Goal: Information Seeking & Learning: Compare options

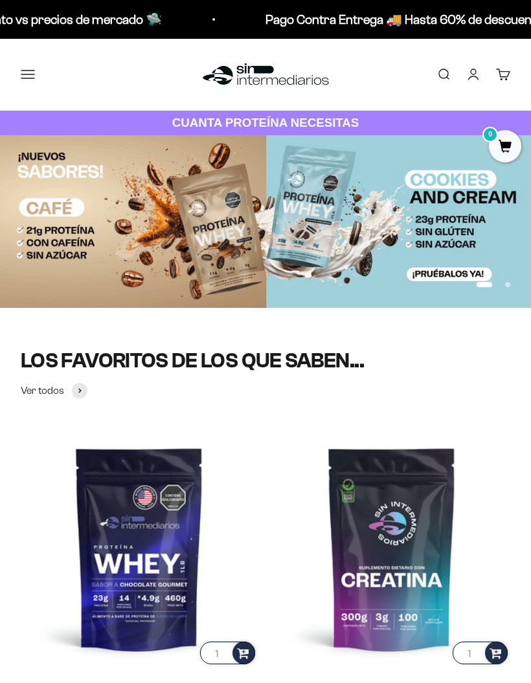
click at [28, 82] on button "Menú" at bounding box center [28, 74] width 14 height 14
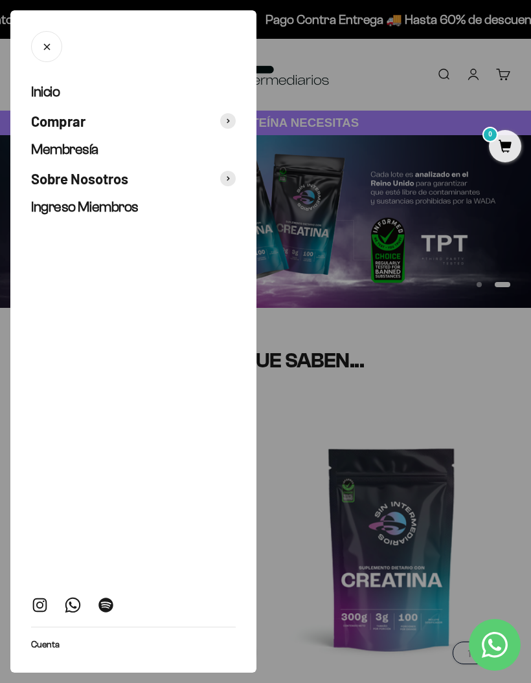
click at [231, 116] on span at bounding box center [228, 121] width 16 height 16
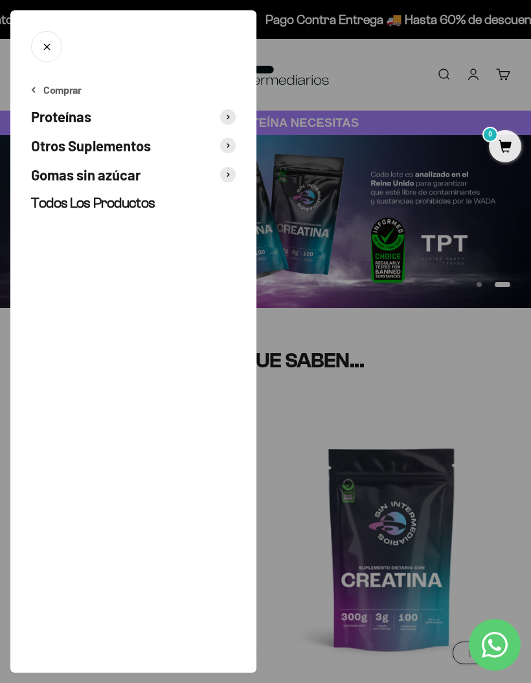
click at [230, 145] on span at bounding box center [228, 146] width 16 height 16
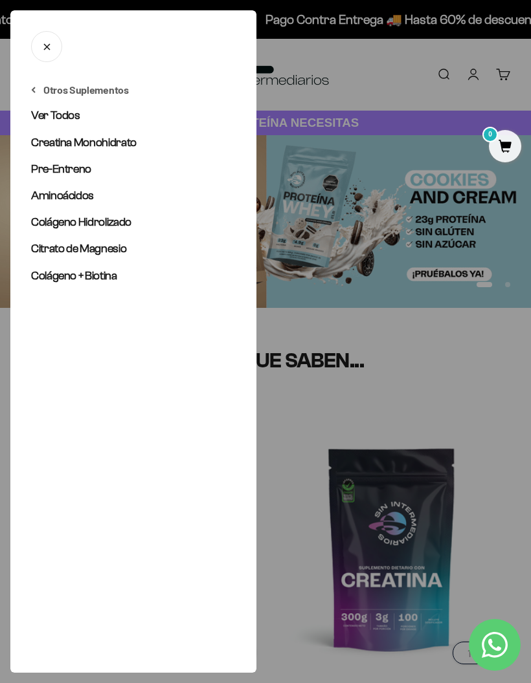
click at [94, 144] on span "Creatina Monohidrato" at bounding box center [83, 142] width 105 height 13
click at [98, 247] on span "Citrato de Magnesio" at bounding box center [78, 248] width 95 height 13
click at [74, 194] on span "Aminoácidos" at bounding box center [62, 195] width 63 height 13
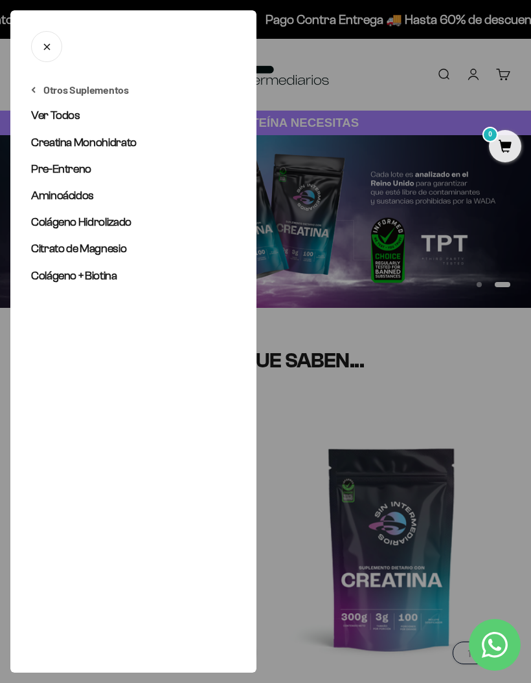
click at [121, 224] on span "Colágeno Hidrolizado" at bounding box center [81, 222] width 100 height 13
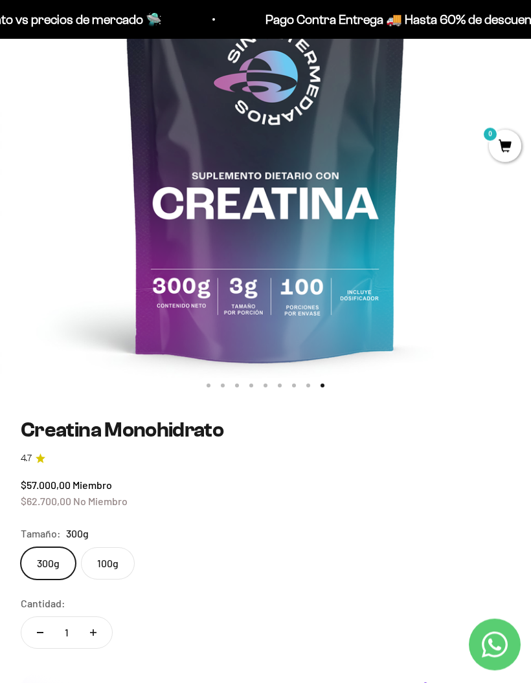
scroll to position [293, 0]
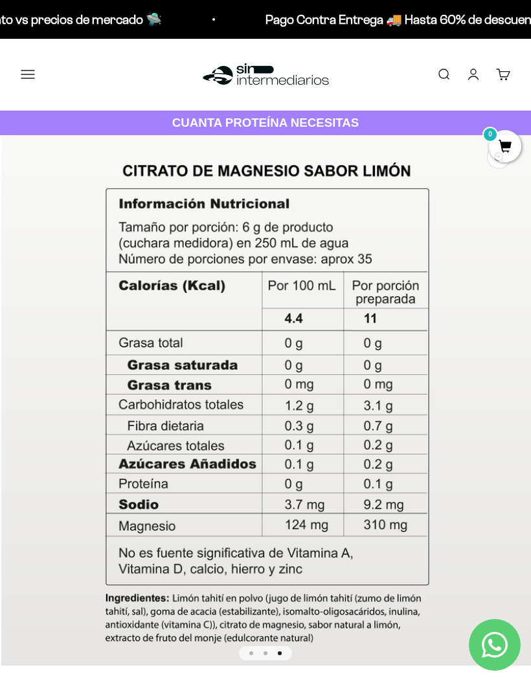
scroll to position [0, 1064]
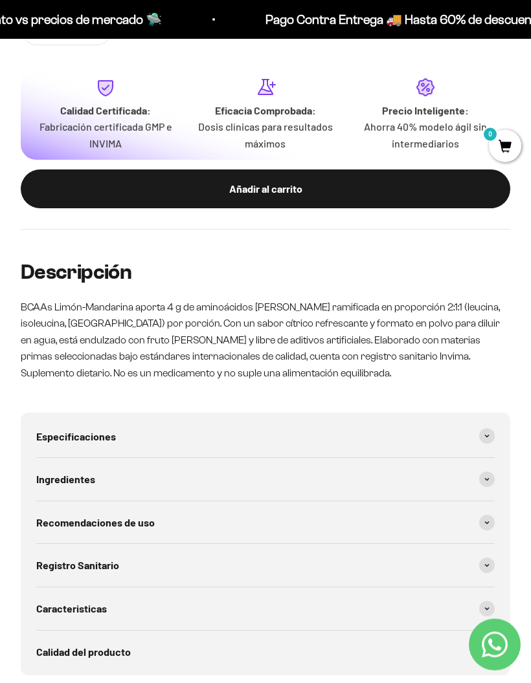
scroll to position [804, 0]
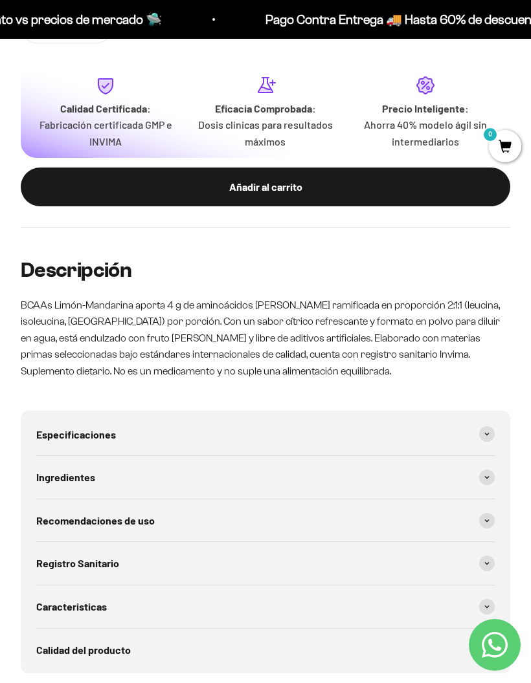
click at [490, 556] on span at bounding box center [487, 564] width 16 height 16
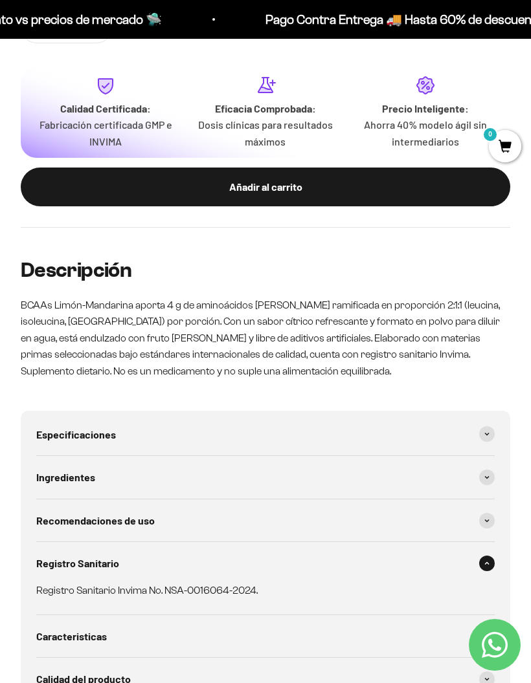
click at [480, 556] on span at bounding box center [487, 564] width 16 height 16
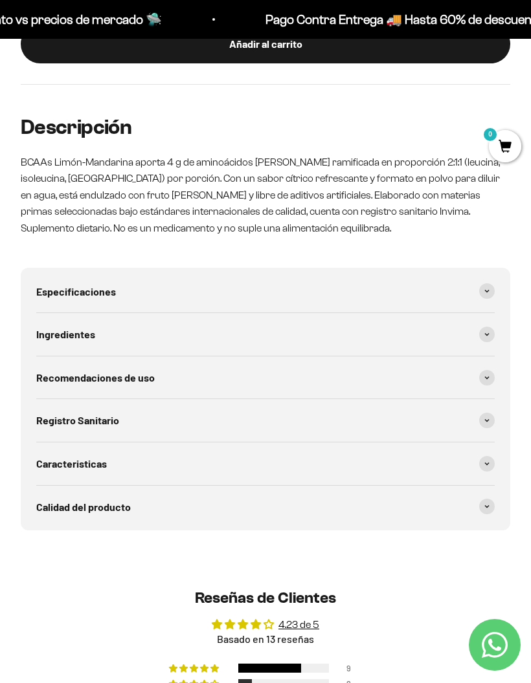
scroll to position [995, 0]
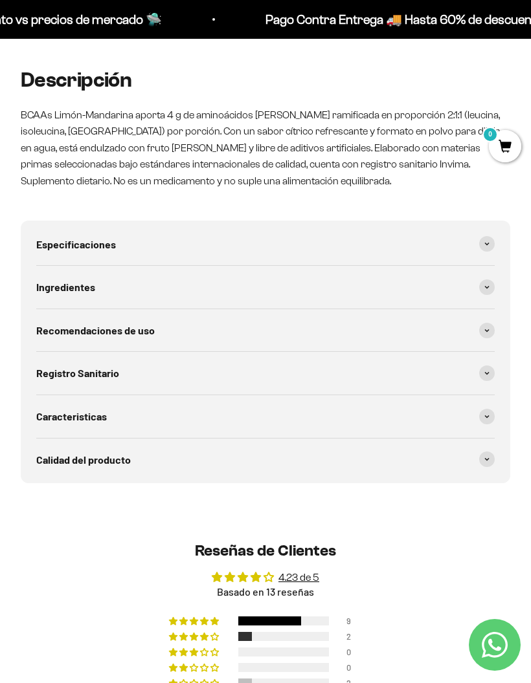
click at [483, 452] on span at bounding box center [487, 460] width 16 height 16
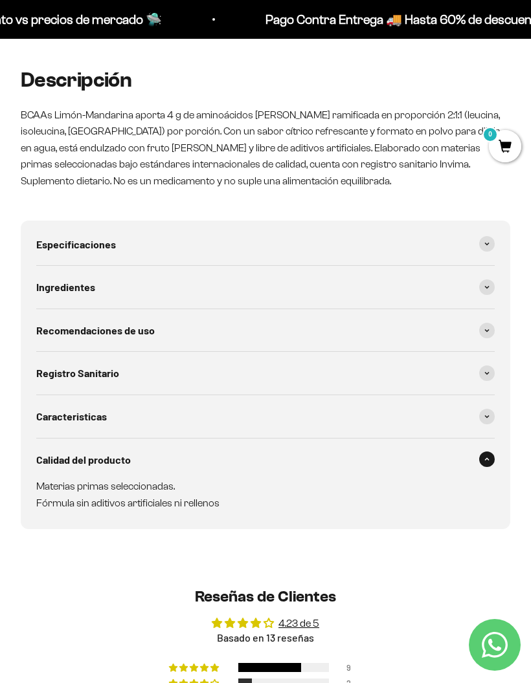
click at [482, 236] on span at bounding box center [487, 244] width 16 height 16
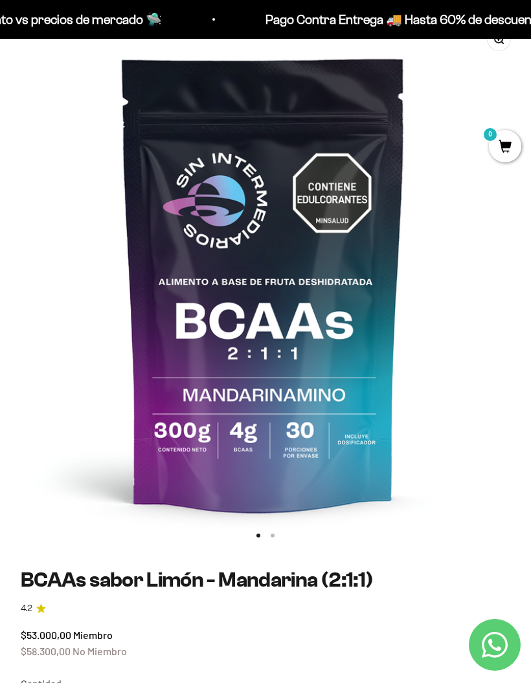
scroll to position [0, 0]
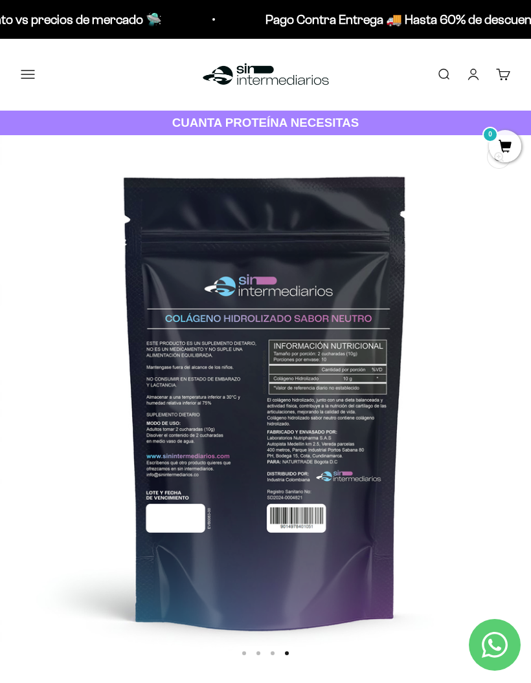
click at [32, 72] on button "Menú" at bounding box center [28, 74] width 14 height 14
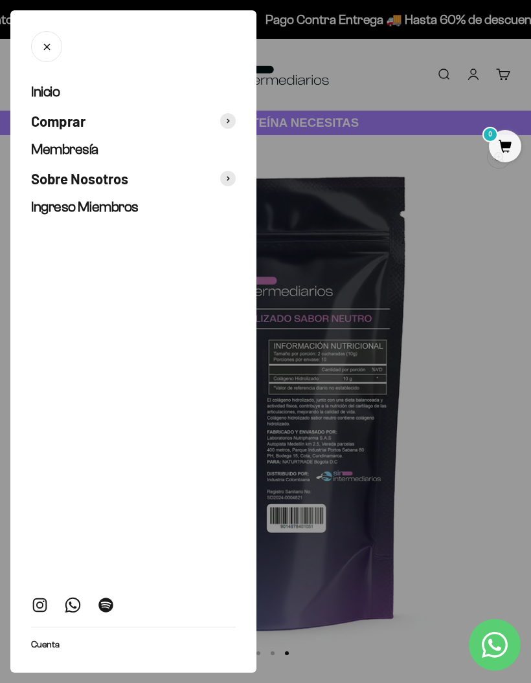
click at [228, 121] on icon at bounding box center [228, 121] width 2 height 4
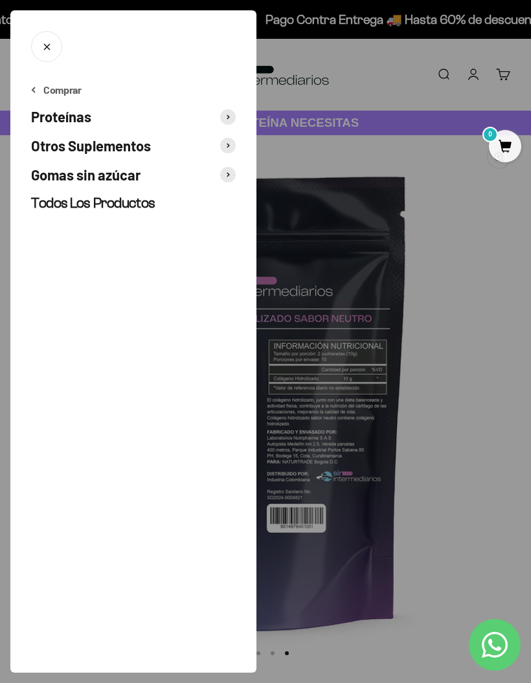
click at [217, 116] on button "Proteínas" at bounding box center [133, 116] width 205 height 19
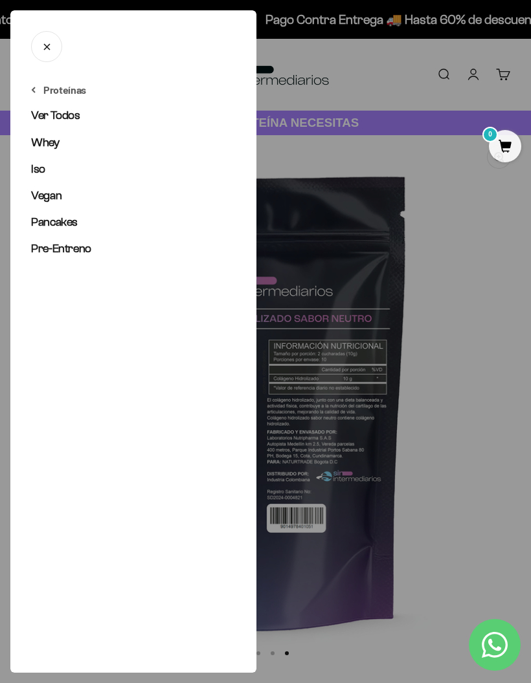
click at [78, 122] on span "Ver Todos" at bounding box center [55, 115] width 49 height 13
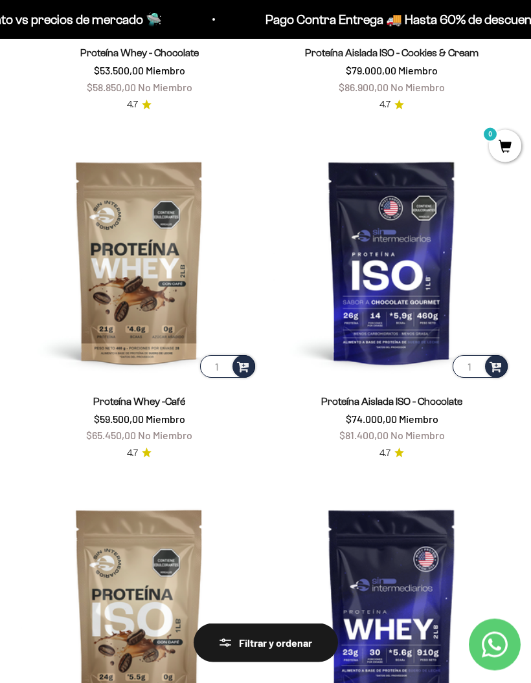
scroll to position [1101, 0]
click at [407, 293] on img at bounding box center [391, 262] width 237 height 237
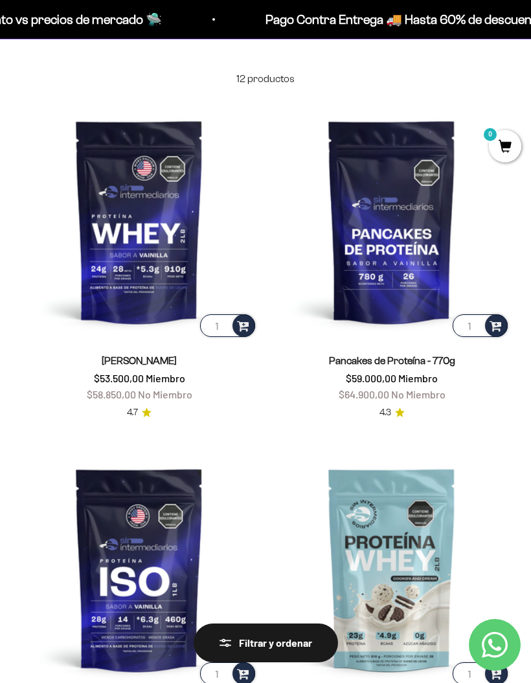
scroll to position [0, 0]
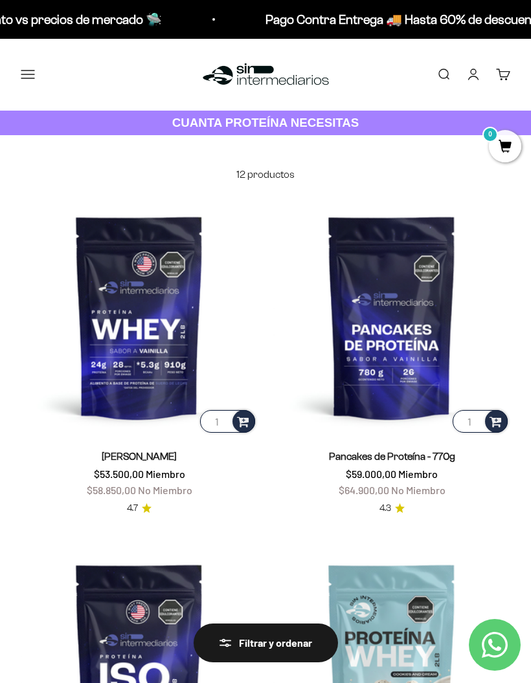
click at [152, 330] on img at bounding box center [139, 317] width 237 height 237
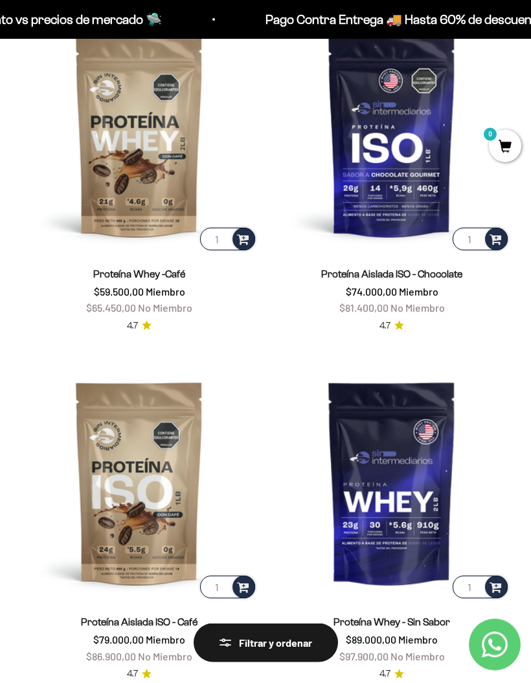
scroll to position [1318, 0]
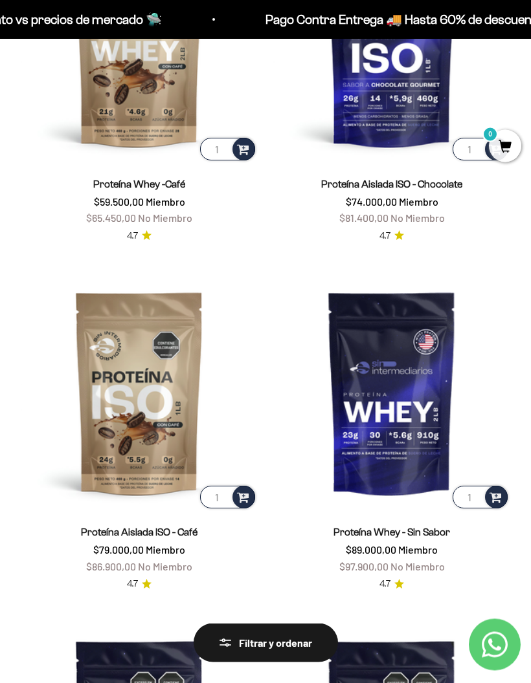
click at [399, 470] on img at bounding box center [391, 393] width 237 height 237
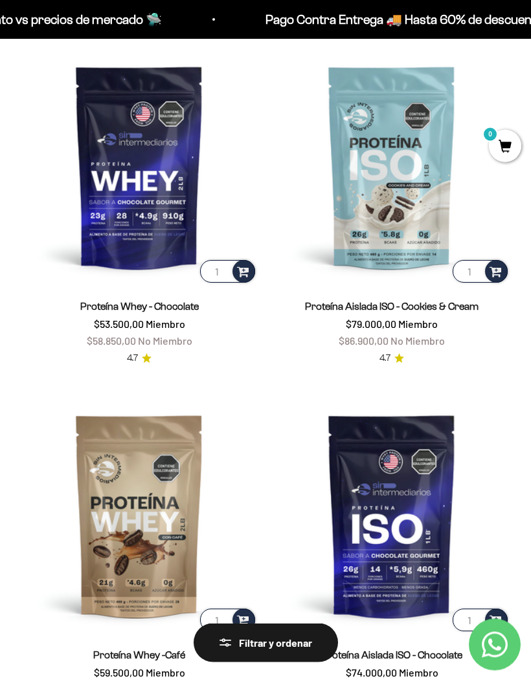
scroll to position [849, 0]
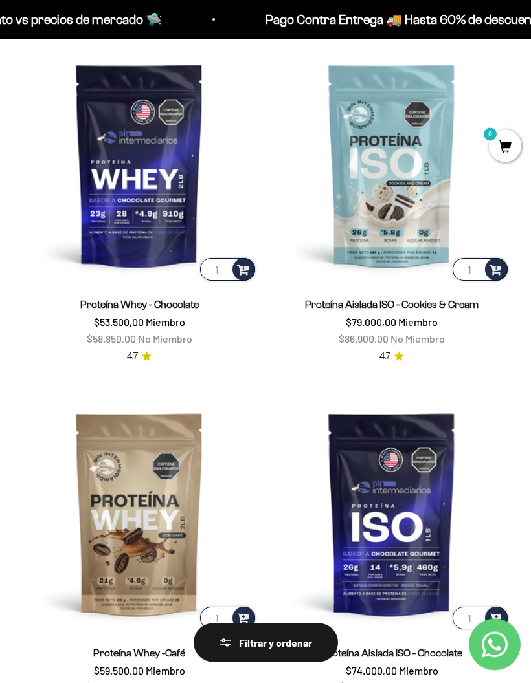
click at [140, 540] on img at bounding box center [139, 514] width 237 height 237
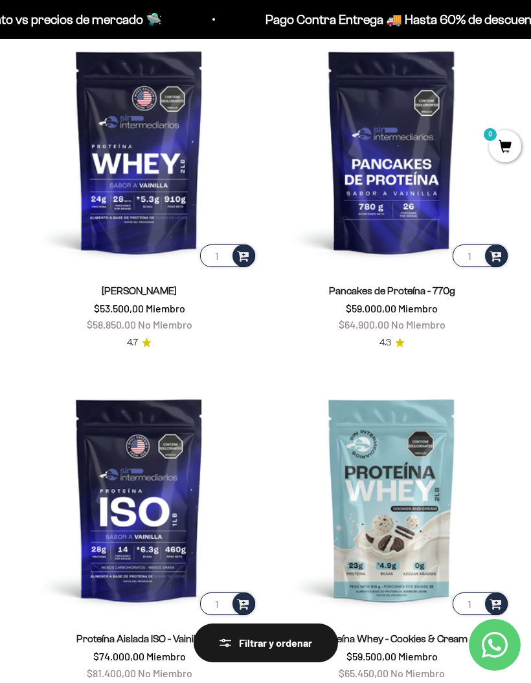
scroll to position [164, 0]
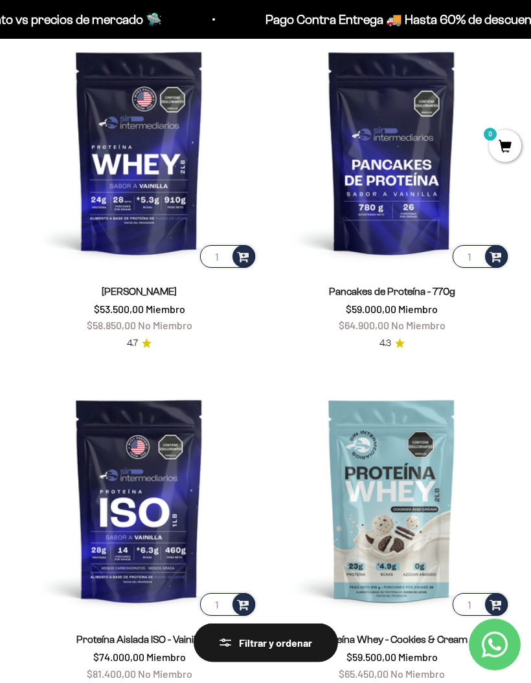
click at [157, 161] on img at bounding box center [139, 152] width 237 height 237
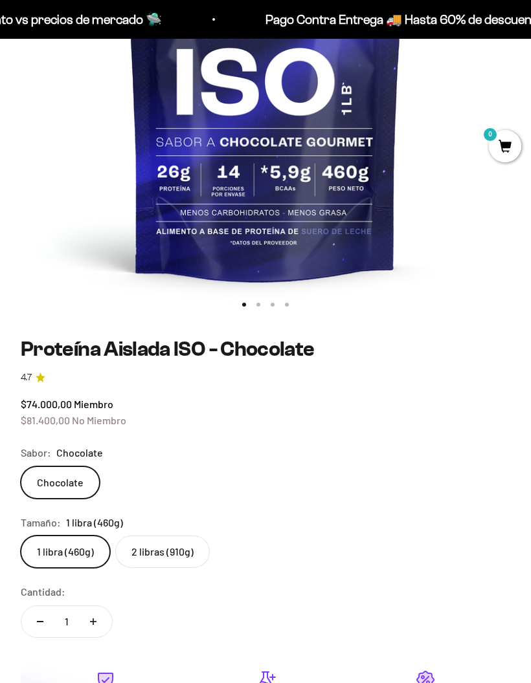
scroll to position [370, 0]
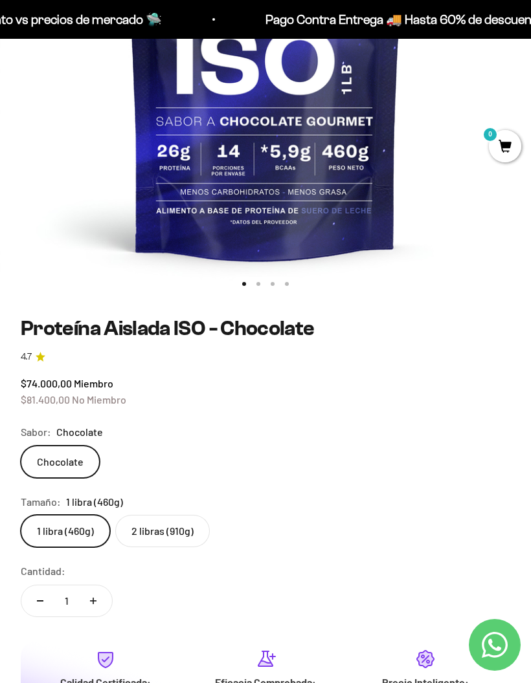
click at [190, 526] on label "2 libras (910g)" at bounding box center [162, 531] width 94 height 32
click at [21, 515] on input "2 libras (910g)" at bounding box center [20, 515] width 1 height 1
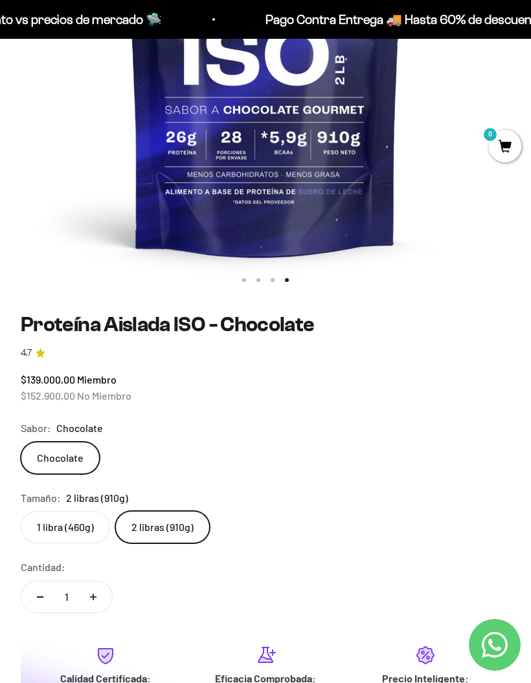
scroll to position [376, 0]
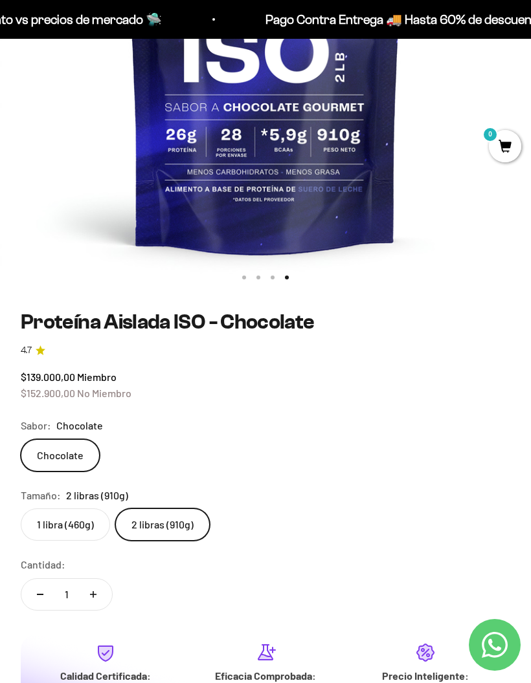
click at [2, 388] on div "Zoom Ir al artículo 1 Ir al artículo 2 Ir al artículo 3 Ir al artículo 4 Proteí…" at bounding box center [265, 292] width 531 height 1067
click at [68, 517] on label "1 libra (460g)" at bounding box center [65, 525] width 89 height 32
click at [21, 509] on input "1 libra (460g)" at bounding box center [20, 508] width 1 height 1
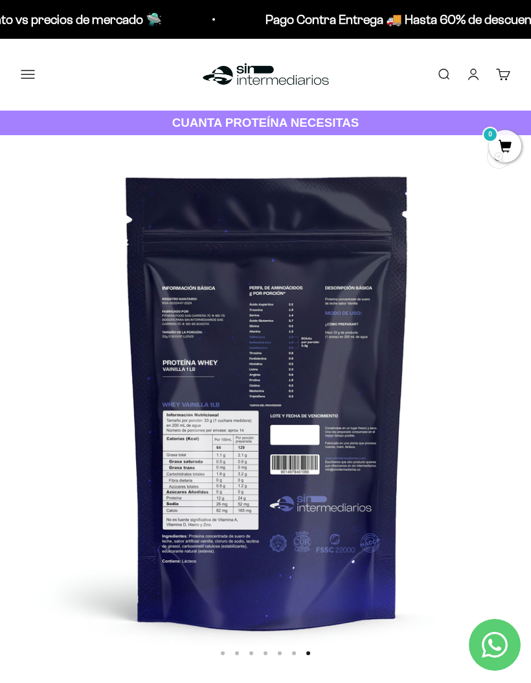
scroll to position [0, 3192]
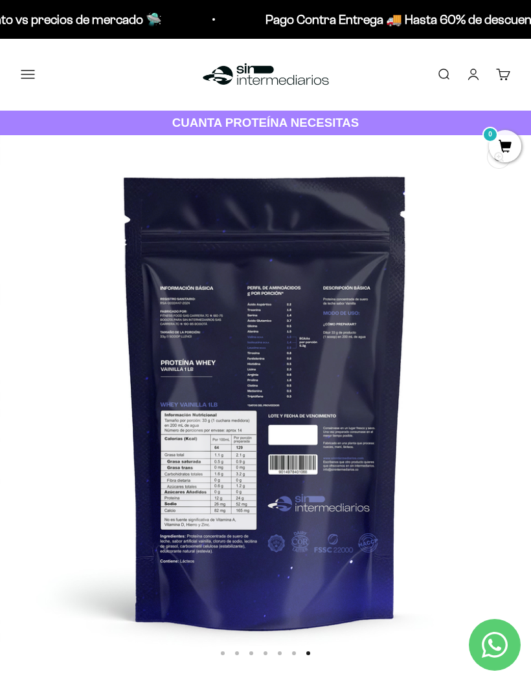
click at [305, 394] on img at bounding box center [265, 400] width 531 height 531
click at [320, 388] on img at bounding box center [265, 400] width 531 height 531
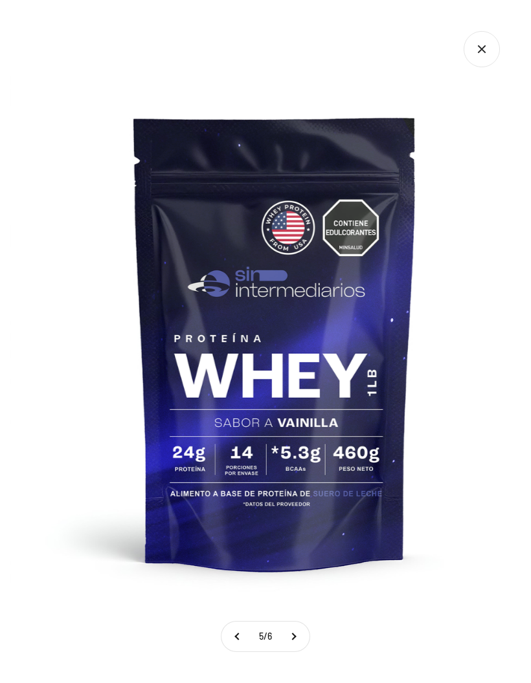
click at [416, 407] on img at bounding box center [275, 341] width 531 height 531
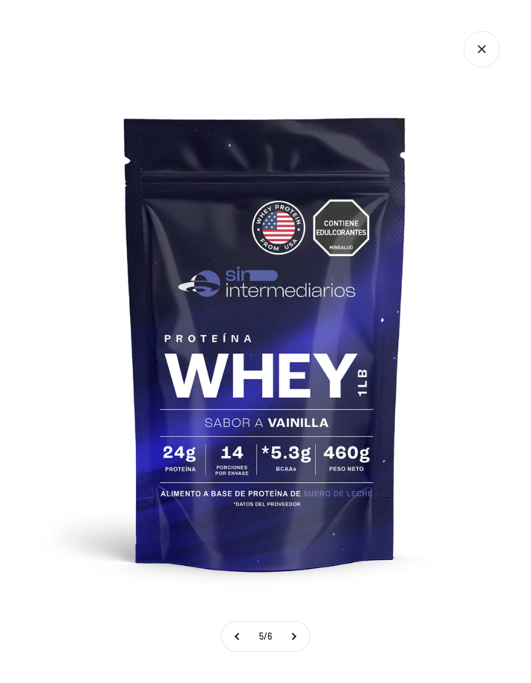
click at [493, 39] on icon "Cerrar galería" at bounding box center [481, 49] width 36 height 36
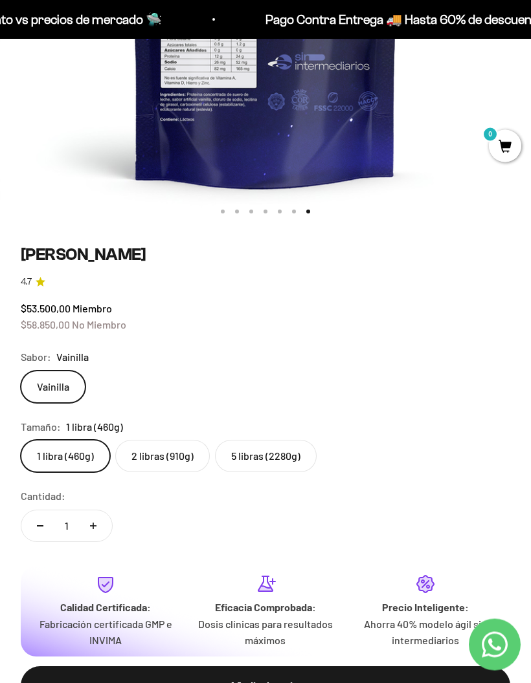
click at [289, 452] on label "5 libras (2280g)" at bounding box center [266, 457] width 102 height 32
click at [21, 441] on input "5 libras (2280g)" at bounding box center [20, 440] width 1 height 1
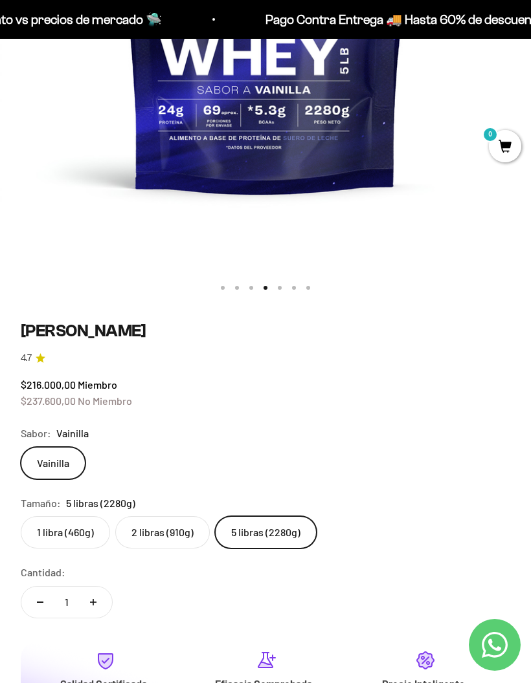
scroll to position [370, 0]
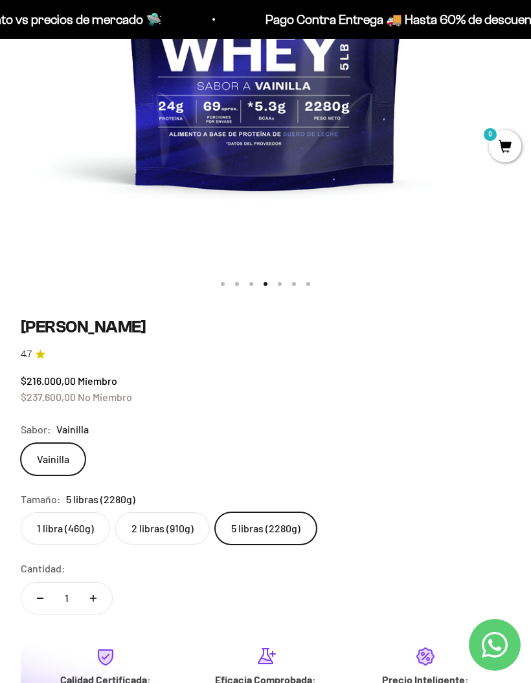
click at [90, 525] on label "1 libra (460g)" at bounding box center [65, 529] width 89 height 32
click at [21, 513] on input "1 libra (460g)" at bounding box center [20, 512] width 1 height 1
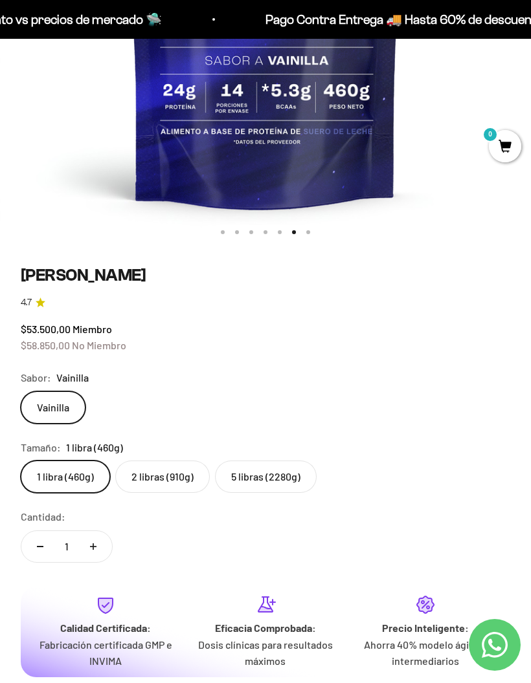
click at [149, 469] on label "2 libras (910g)" at bounding box center [162, 477] width 94 height 32
click at [21, 461] on input "2 libras (910g)" at bounding box center [20, 460] width 1 height 1
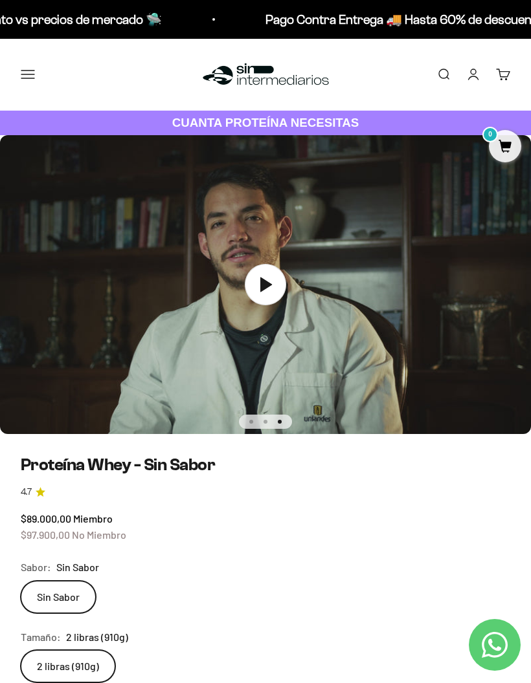
scroll to position [0, 1064]
click at [261, 305] on icon at bounding box center [265, 285] width 41 height 41
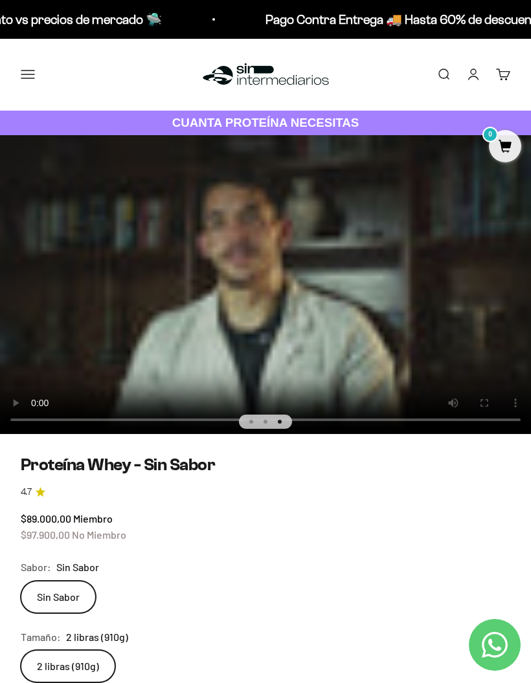
click at [271, 285] on video "Proteína Whey - Sin Sabor" at bounding box center [265, 284] width 531 height 299
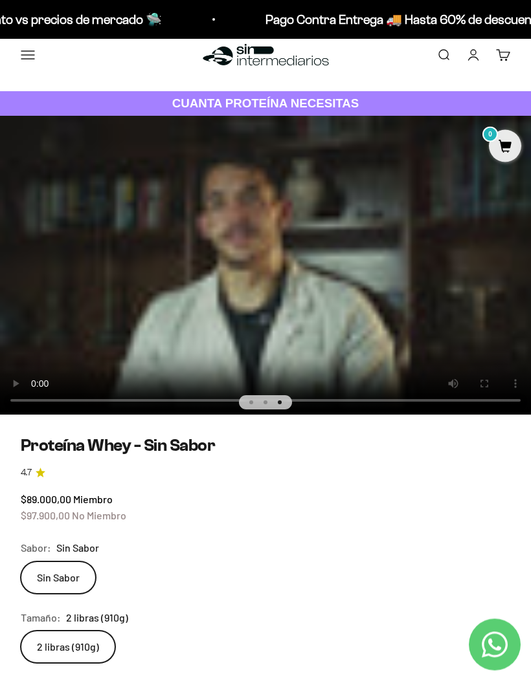
scroll to position [19, 0]
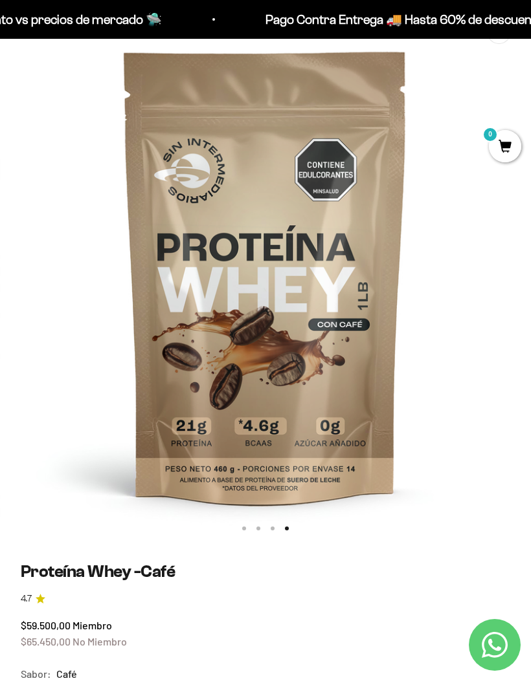
scroll to position [137, 0]
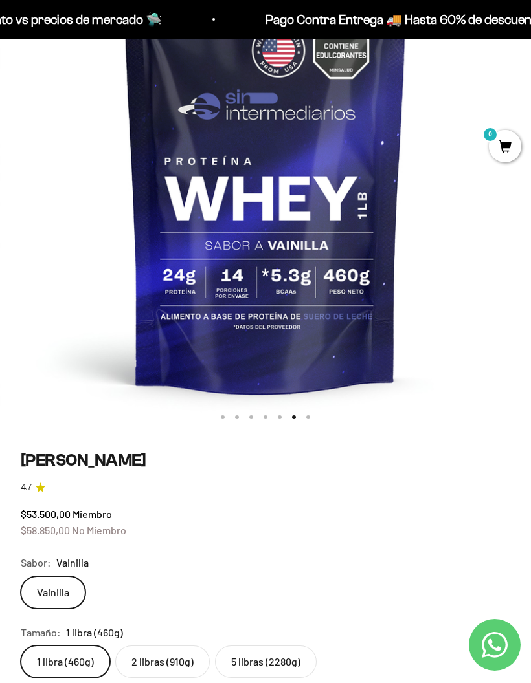
scroll to position [0, 2660]
click at [174, 665] on label "2 libras (910g)" at bounding box center [162, 662] width 94 height 32
click at [21, 646] on input "2 libras (910g)" at bounding box center [20, 645] width 1 height 1
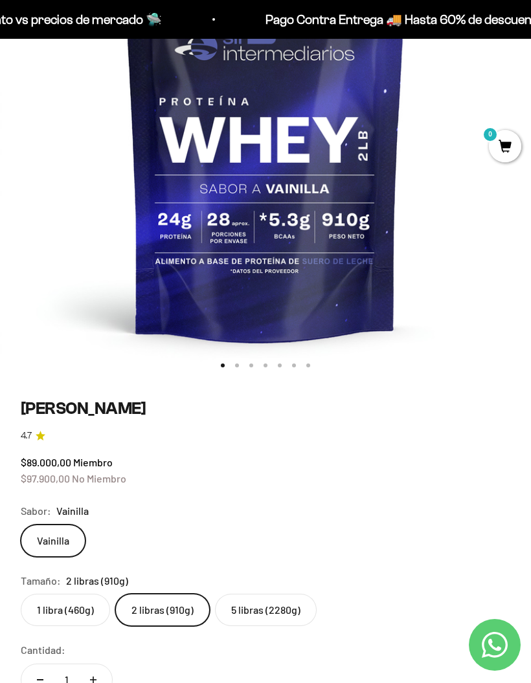
click at [80, 599] on label "1 libra (460g)" at bounding box center [65, 610] width 89 height 32
click at [21, 594] on input "1 libra (460g)" at bounding box center [20, 594] width 1 height 1
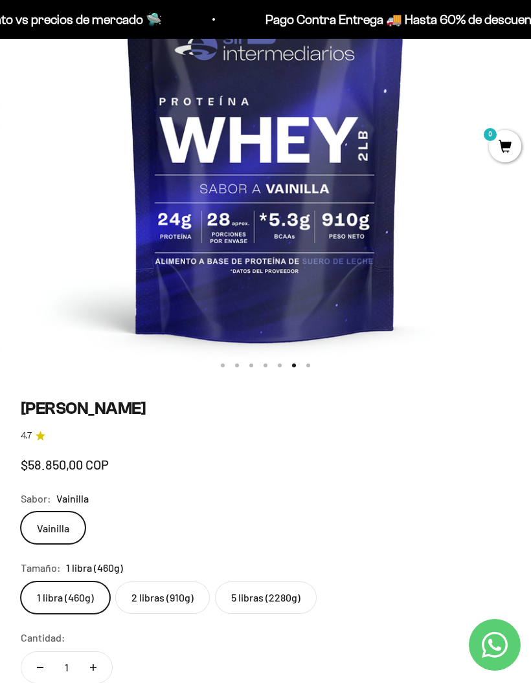
scroll to position [0, 2660]
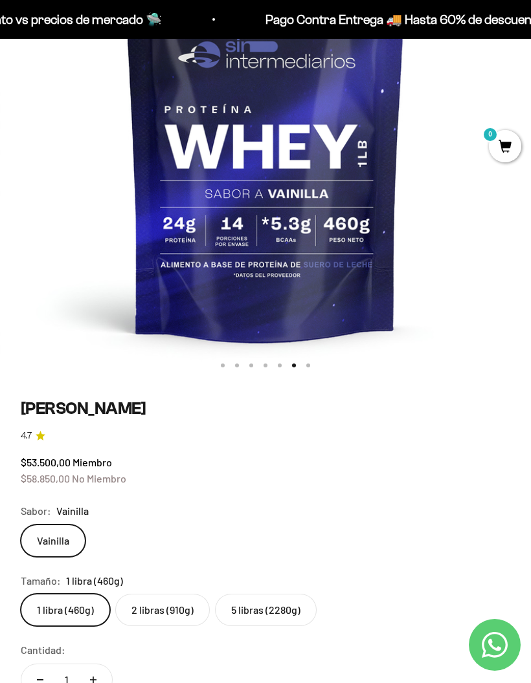
click at [141, 610] on label "2 libras (910g)" at bounding box center [162, 610] width 94 height 32
click at [21, 594] on input "2 libras (910g)" at bounding box center [20, 594] width 1 height 1
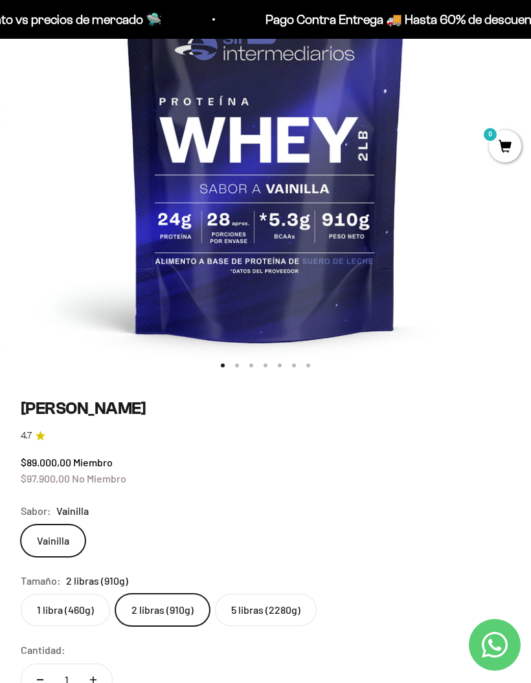
click at [90, 604] on label "1 libra (460g)" at bounding box center [65, 610] width 89 height 32
click at [21, 594] on input "1 libra (460g)" at bounding box center [20, 594] width 1 height 1
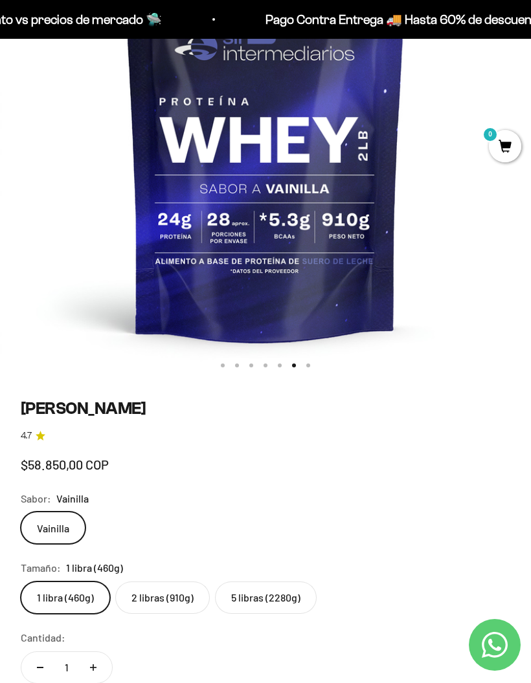
scroll to position [0, 2660]
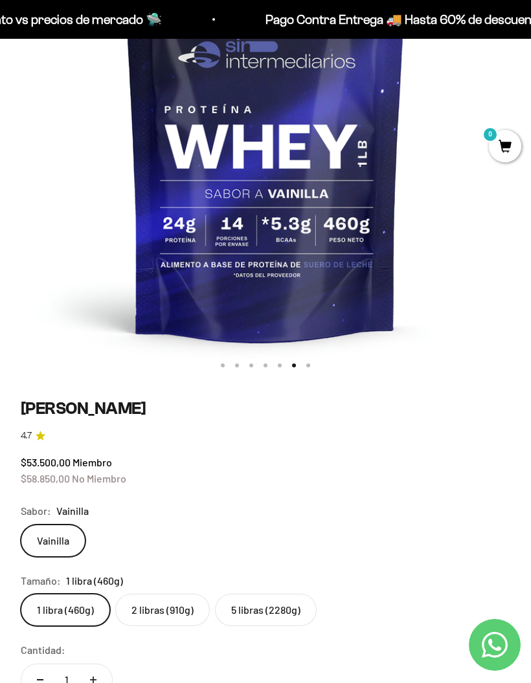
click at [138, 616] on label "2 libras (910g)" at bounding box center [162, 610] width 94 height 32
click at [21, 594] on input "2 libras (910g)" at bounding box center [20, 594] width 1 height 1
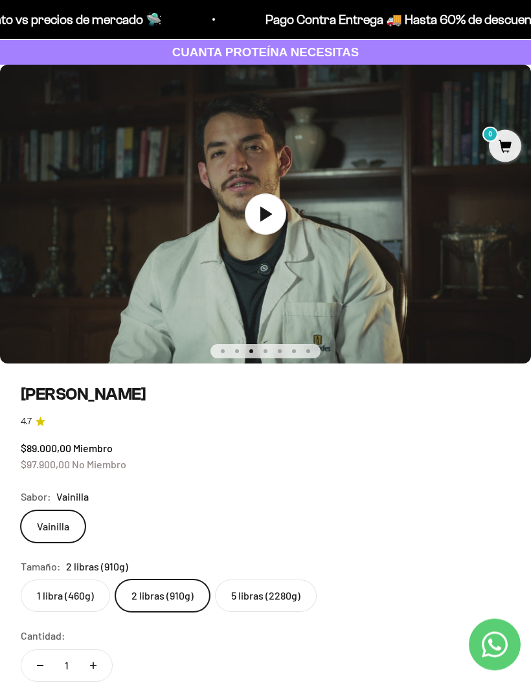
scroll to position [67, 0]
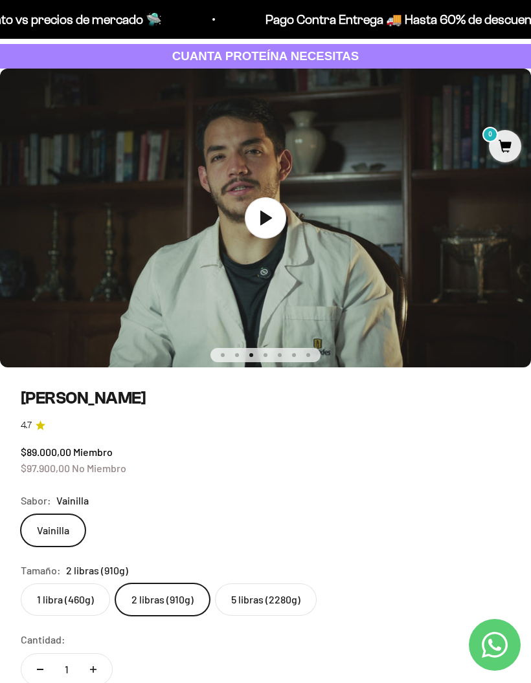
click at [245, 208] on icon at bounding box center [265, 217] width 41 height 41
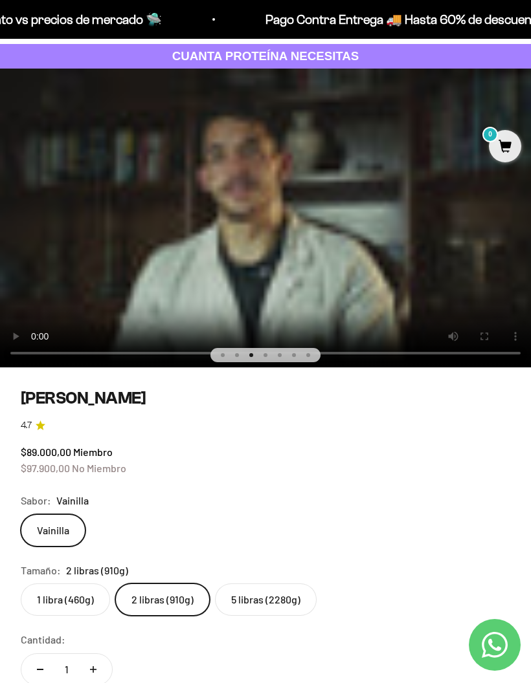
click at [263, 212] on video "Proteína Whey - Vainilla" at bounding box center [265, 218] width 531 height 299
click at [267, 217] on video "Proteína Whey - Vainilla" at bounding box center [265, 218] width 531 height 299
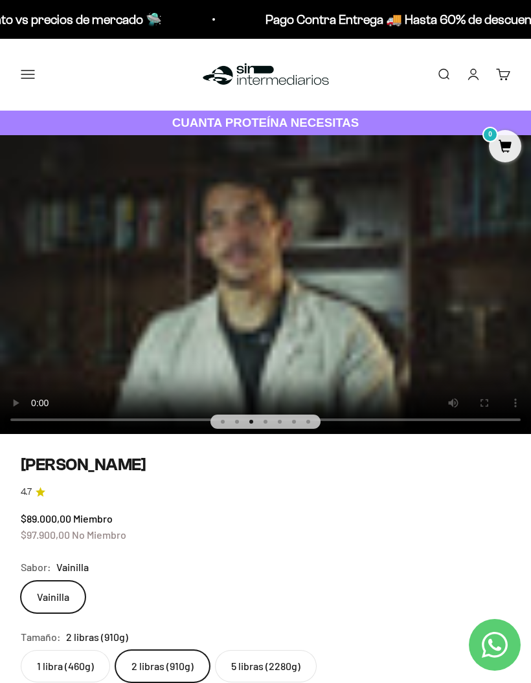
click at [267, 287] on video "Proteína Whey - Vainilla" at bounding box center [265, 284] width 531 height 299
click at [265, 282] on video "Proteína Whey - Vainilla" at bounding box center [265, 284] width 531 height 299
click at [214, 293] on video "Proteína Whey - Vainilla" at bounding box center [265, 284] width 531 height 299
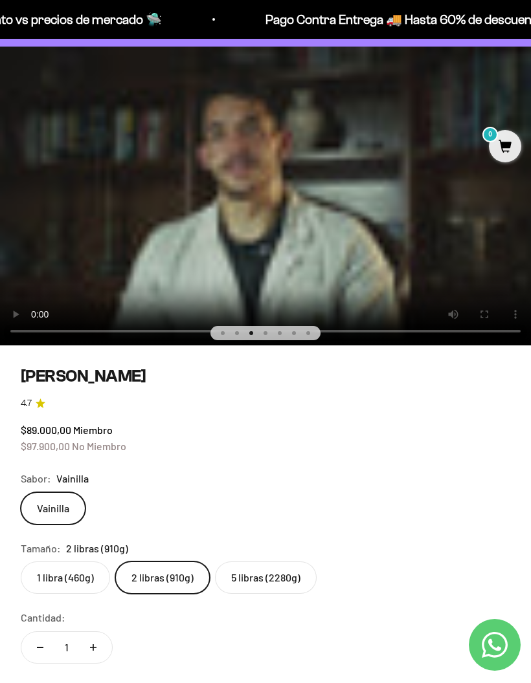
click at [295, 564] on label "5 libras (2280g)" at bounding box center [266, 578] width 102 height 32
click at [21, 562] on input "5 libras (2280g)" at bounding box center [20, 561] width 1 height 1
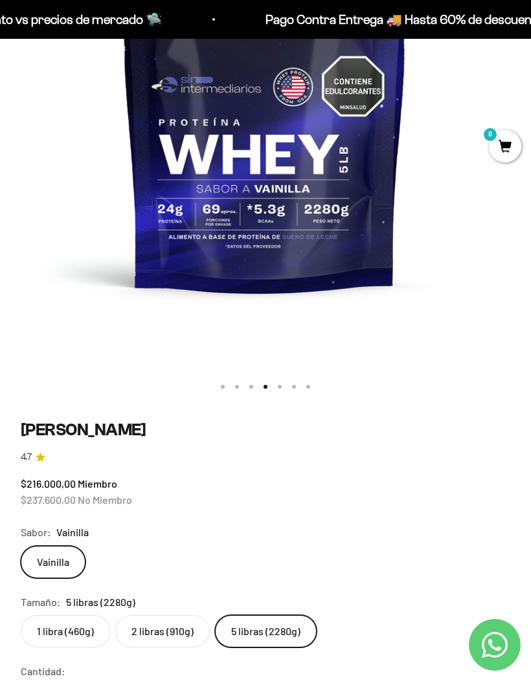
scroll to position [0, 1596]
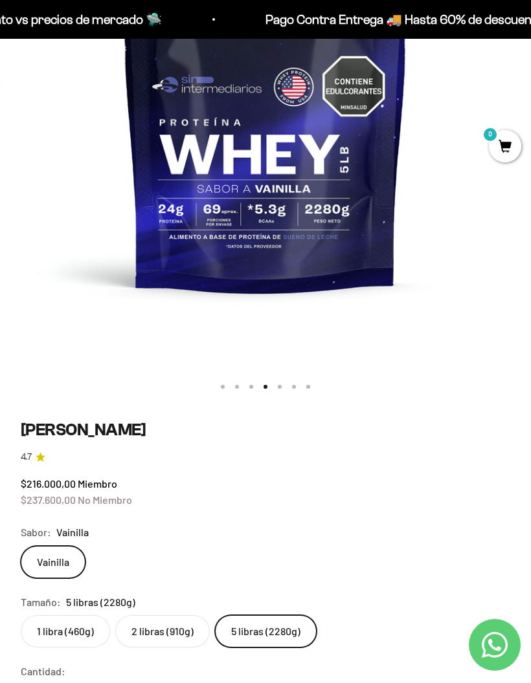
click at [183, 633] on label "2 libras (910g)" at bounding box center [162, 632] width 94 height 32
click at [21, 616] on input "2 libras (910g)" at bounding box center [20, 615] width 1 height 1
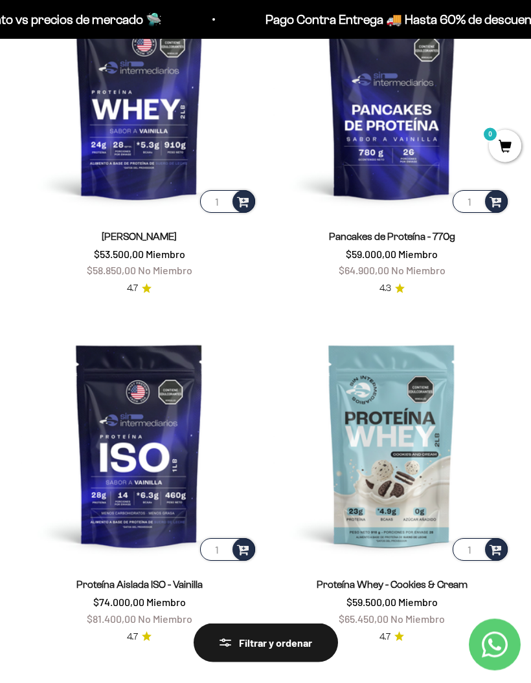
scroll to position [235, 0]
